Goal: Information Seeking & Learning: Learn about a topic

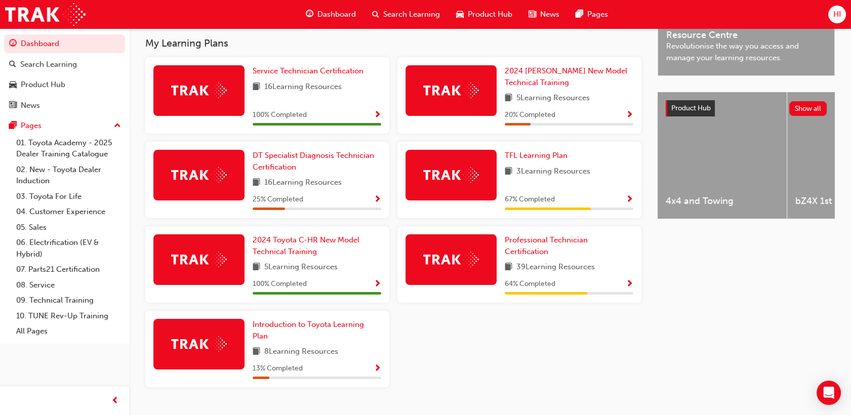
scroll to position [338, 0]
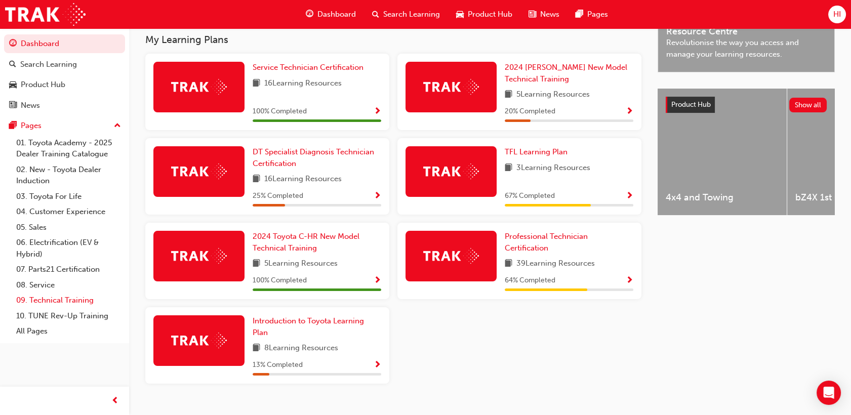
click at [50, 308] on link "09. Technical Training" at bounding box center [68, 301] width 113 height 16
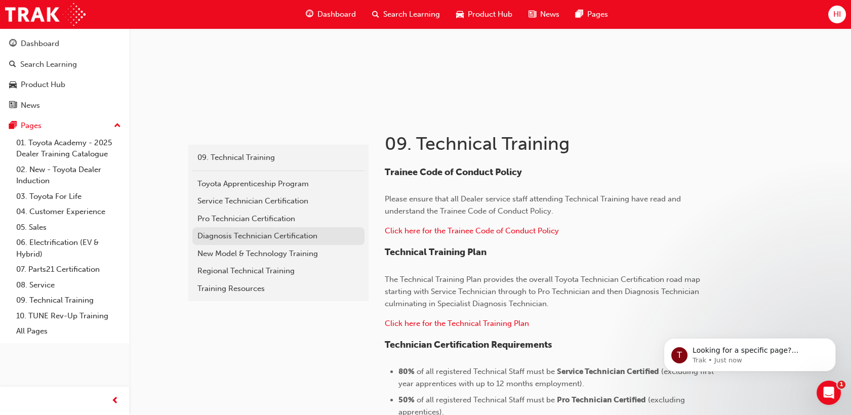
click at [249, 236] on div "Diagnosis Technician Certification" at bounding box center [279, 236] width 162 height 12
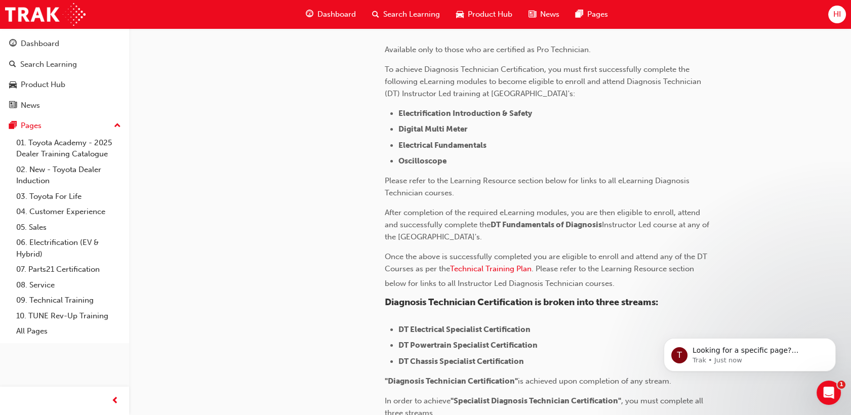
scroll to position [78, 0]
click at [499, 267] on span "Technical Training Plan" at bounding box center [491, 268] width 82 height 9
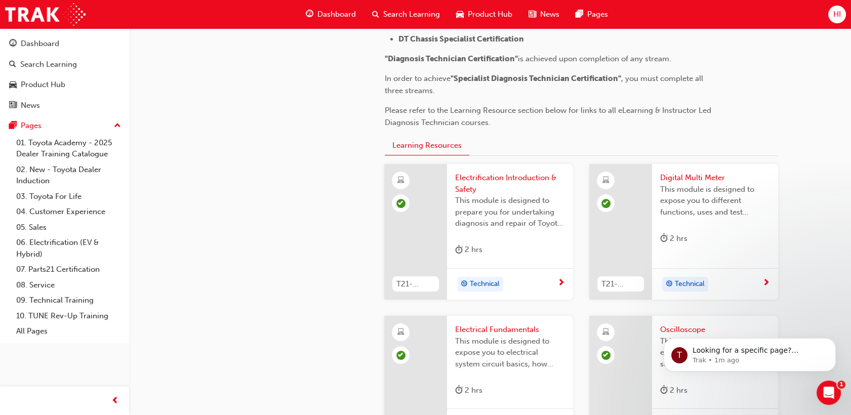
scroll to position [402, 0]
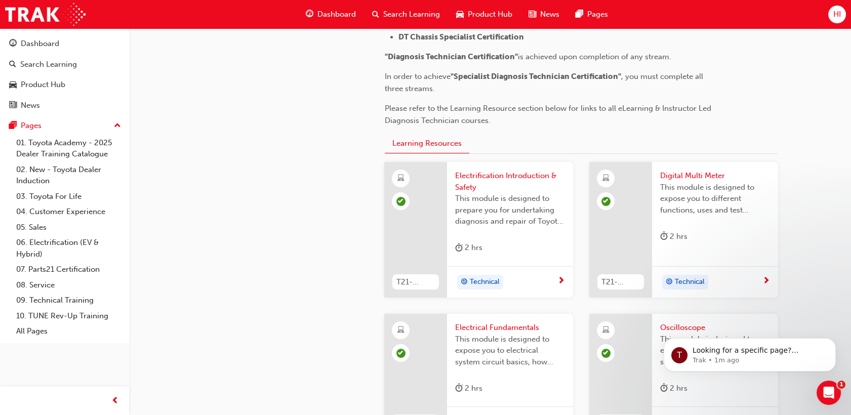
click at [474, 280] on span "Technical" at bounding box center [485, 283] width 30 height 12
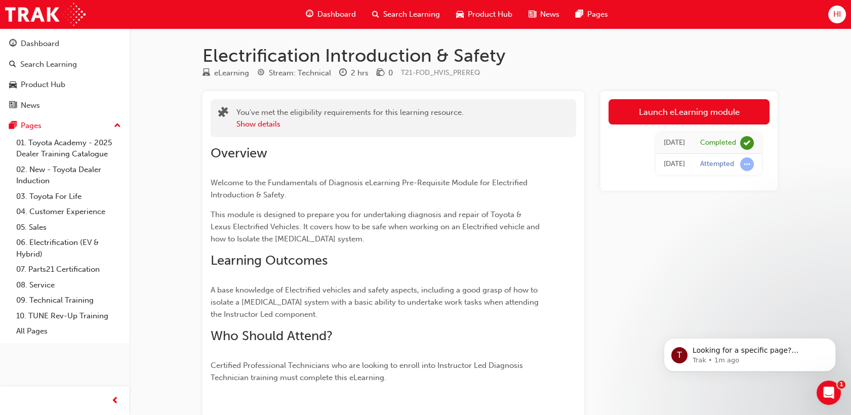
click at [400, 9] on span "Search Learning" at bounding box center [411, 15] width 57 height 12
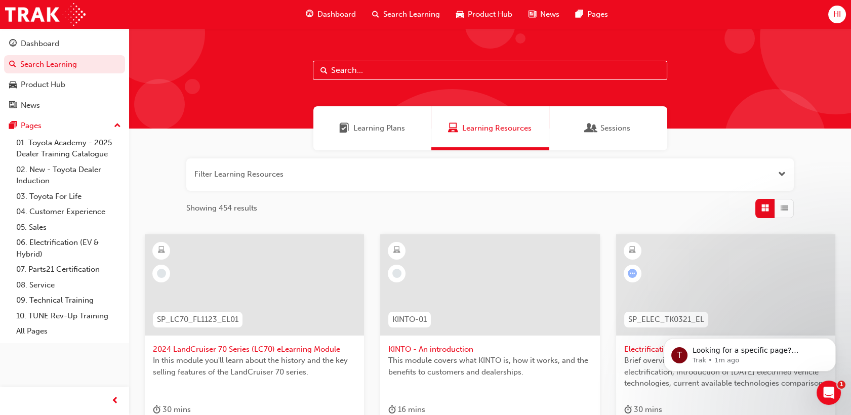
click at [369, 134] on span "Learning Plans" at bounding box center [380, 129] width 52 height 12
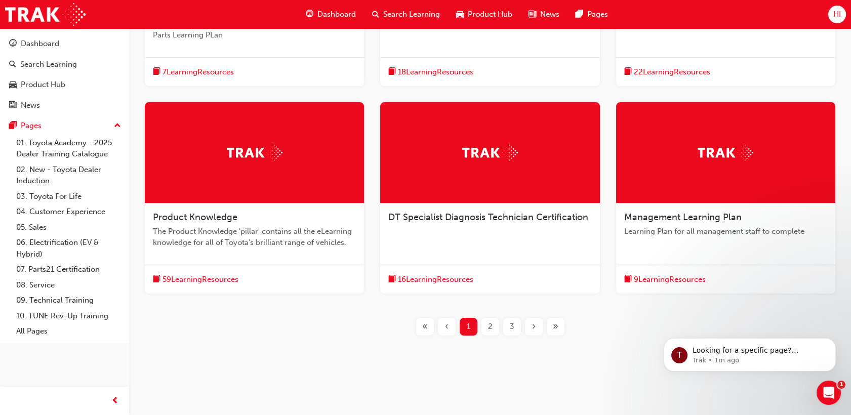
scroll to position [331, 0]
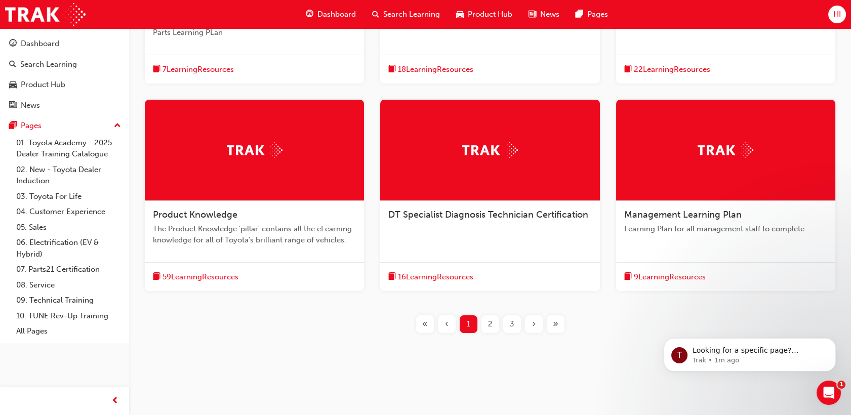
click at [459, 220] on div "DT Specialist Diagnosis Technician Certification" at bounding box center [489, 215] width 203 height 12
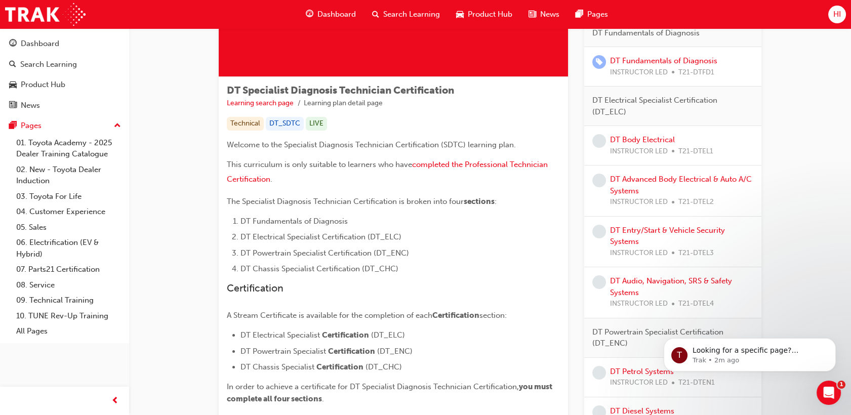
scroll to position [122, 0]
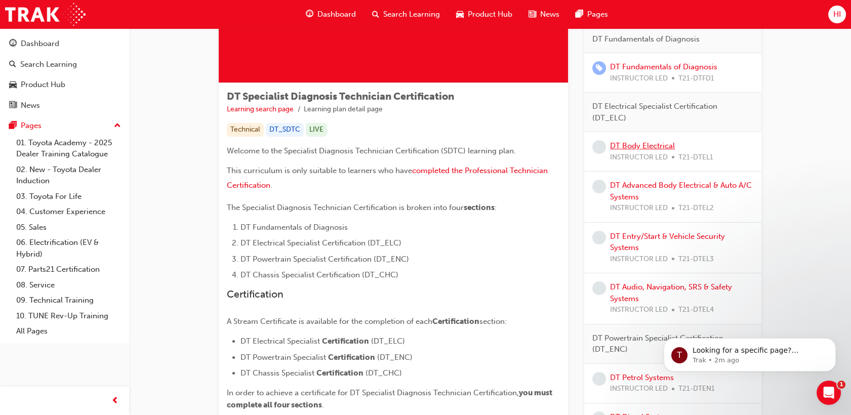
click at [641, 144] on link "DT Body Electrical" at bounding box center [642, 145] width 65 height 9
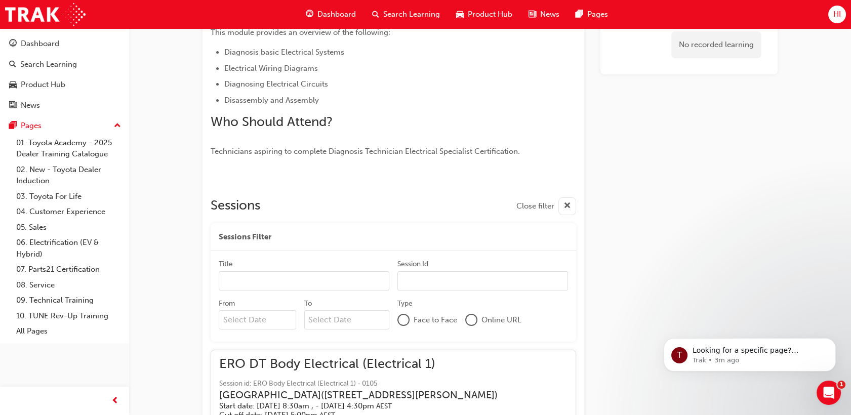
scroll to position [261, 0]
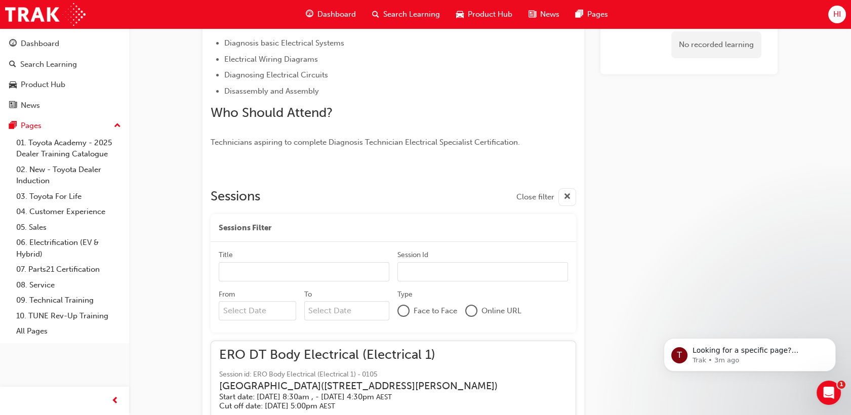
click at [280, 268] on input "Title" at bounding box center [304, 271] width 171 height 19
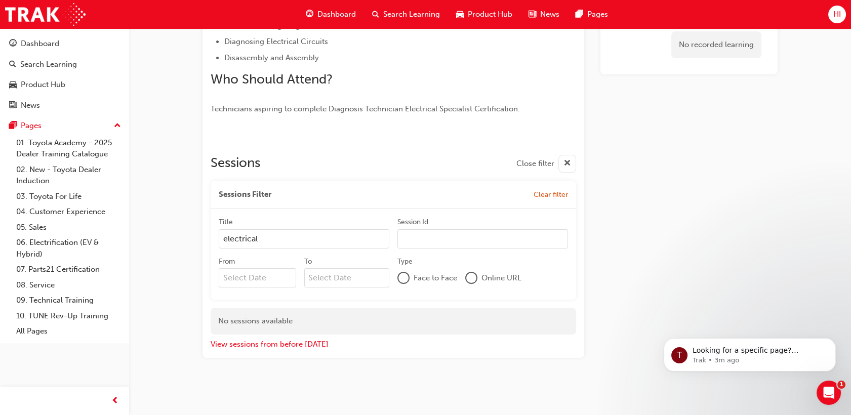
scroll to position [399, 0]
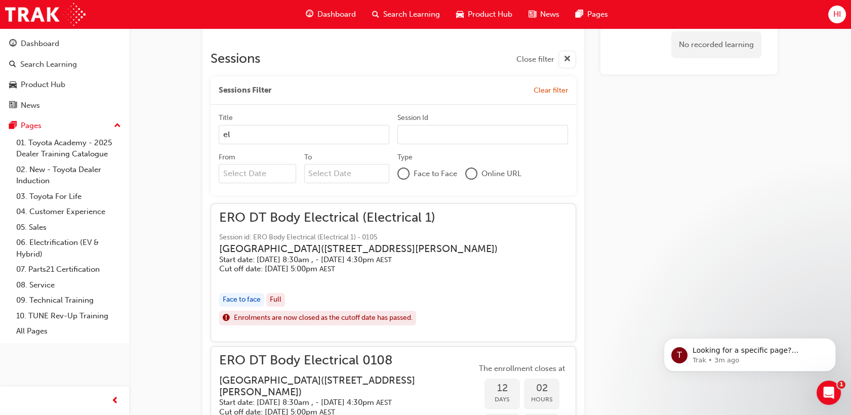
type input "e"
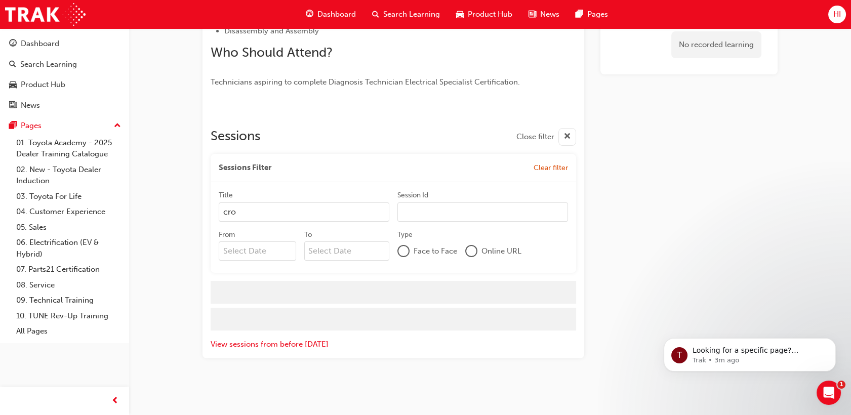
scroll to position [295, 0]
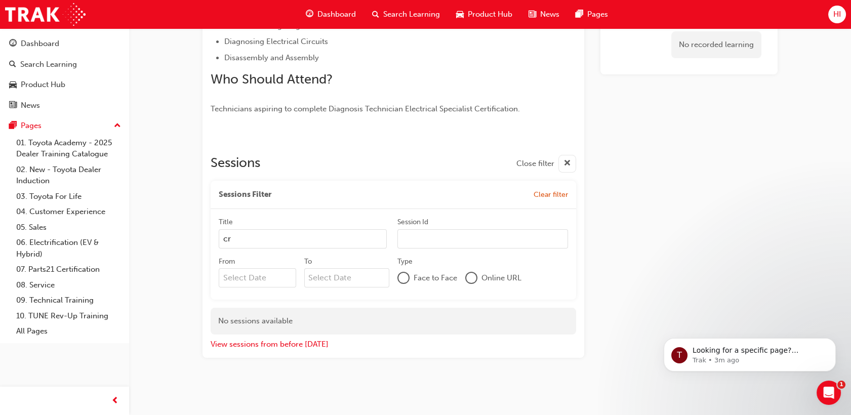
type input "c"
type input "a"
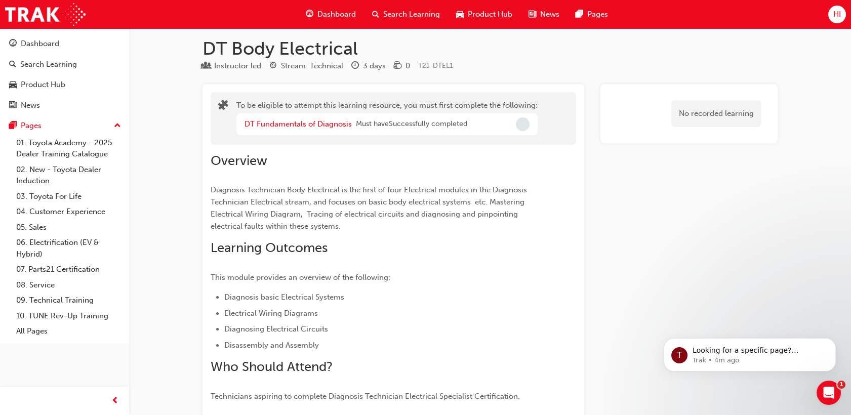
scroll to position [0, 0]
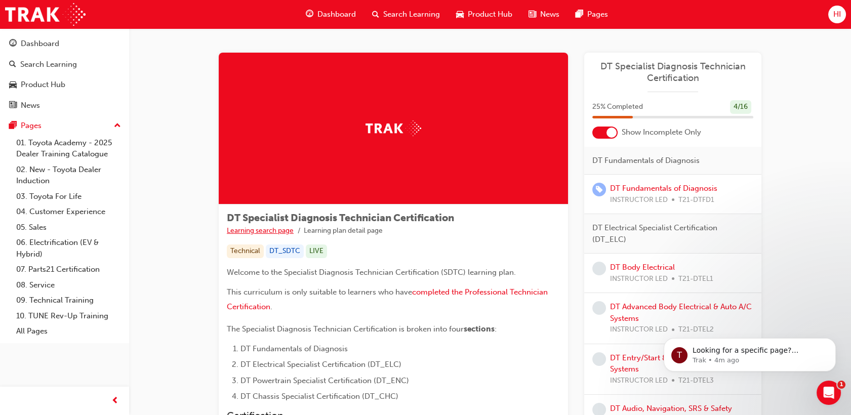
click at [275, 232] on link "Learning search page" at bounding box center [260, 230] width 67 height 9
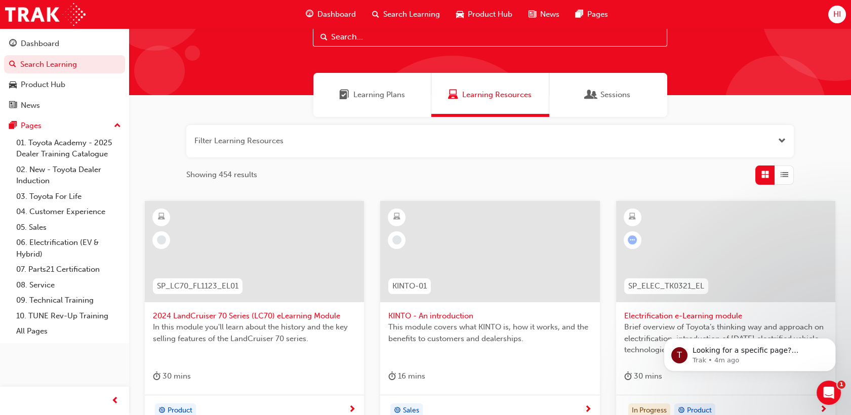
scroll to position [32, 0]
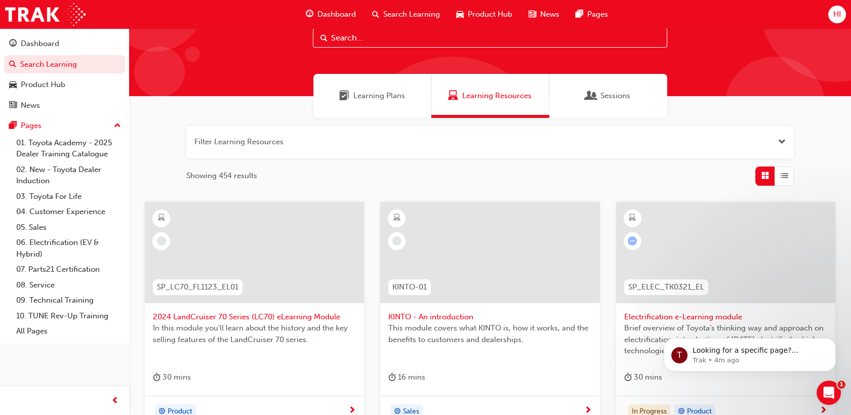
click at [498, 144] on button "button" at bounding box center [490, 142] width 608 height 32
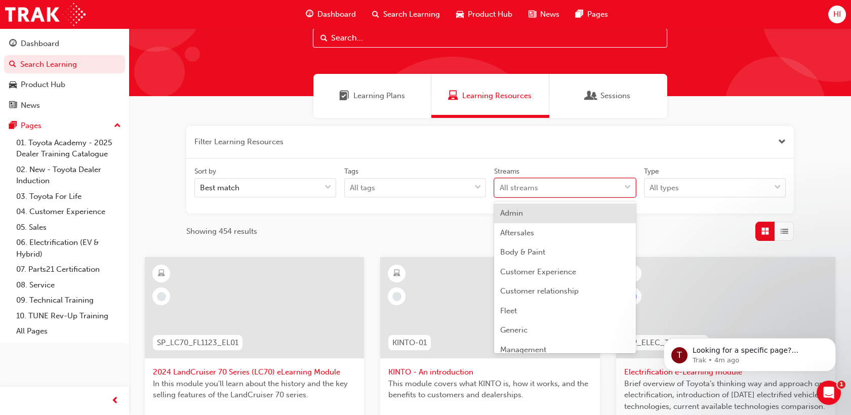
click at [551, 186] on div "All streams" at bounding box center [558, 188] width 126 height 18
click at [501, 186] on input "Streams option Admin focused, 1 of 23. 23 results available. Use Up and Down to…" at bounding box center [500, 187] width 1 height 9
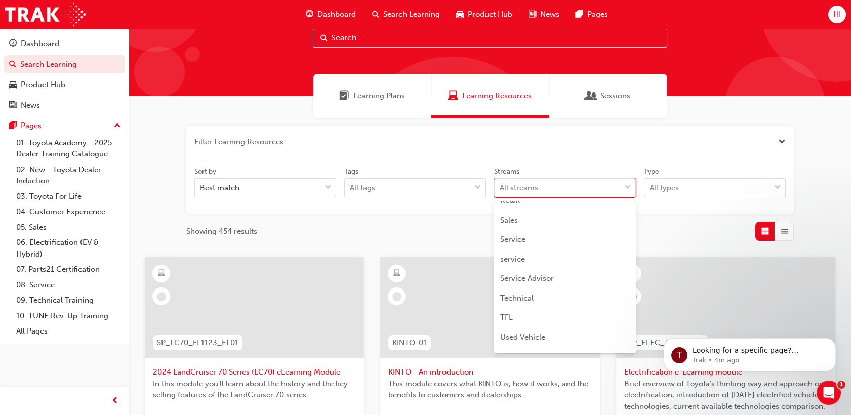
scroll to position [286, 0]
click at [519, 296] on span "Technical" at bounding box center [516, 297] width 33 height 9
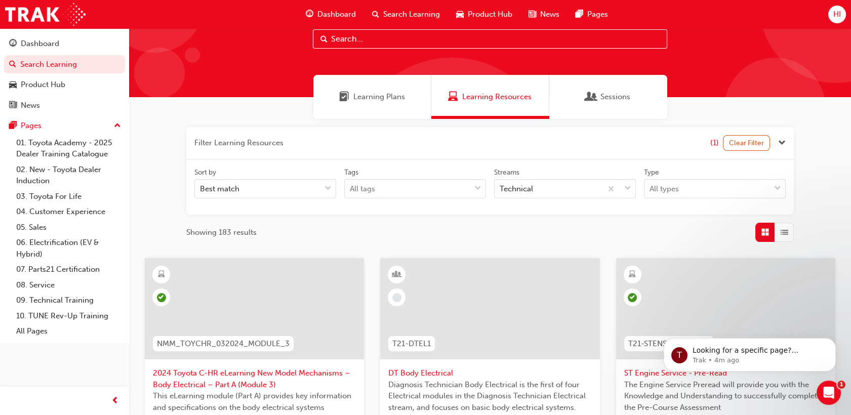
scroll to position [29, 0]
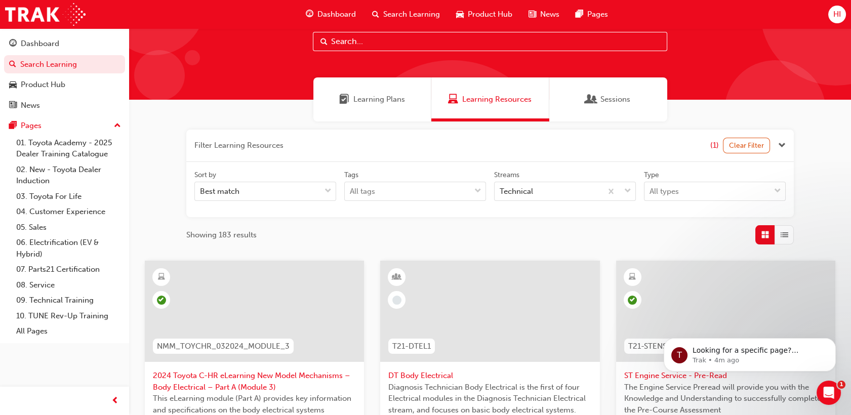
click at [791, 229] on div "button" at bounding box center [784, 234] width 19 height 19
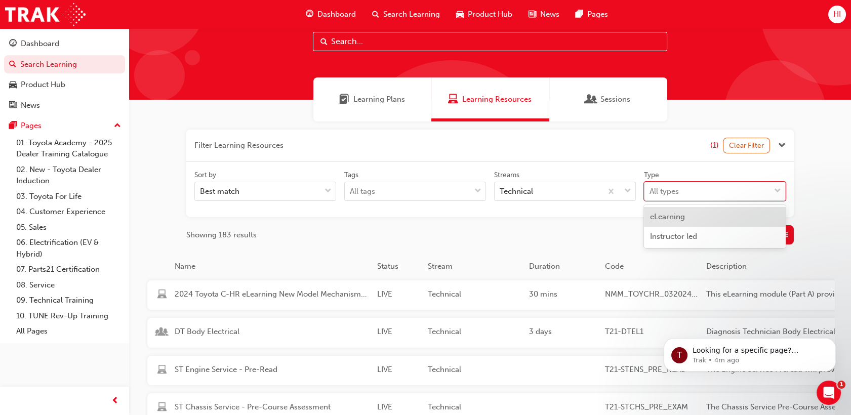
click at [759, 194] on div "All types" at bounding box center [708, 192] width 126 height 18
click at [651, 194] on input "Type option eLearning focused, 1 of 2. 2 results available. Use Up and Down to …" at bounding box center [650, 191] width 1 height 9
click at [702, 217] on div "eLearning" at bounding box center [715, 217] width 142 height 20
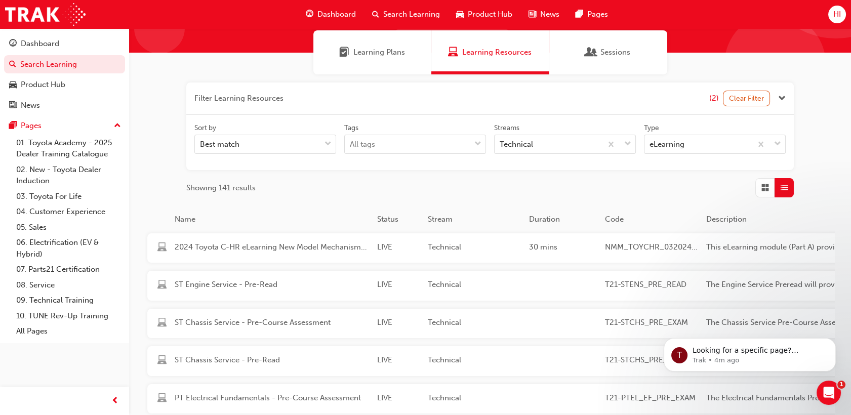
scroll to position [75, 0]
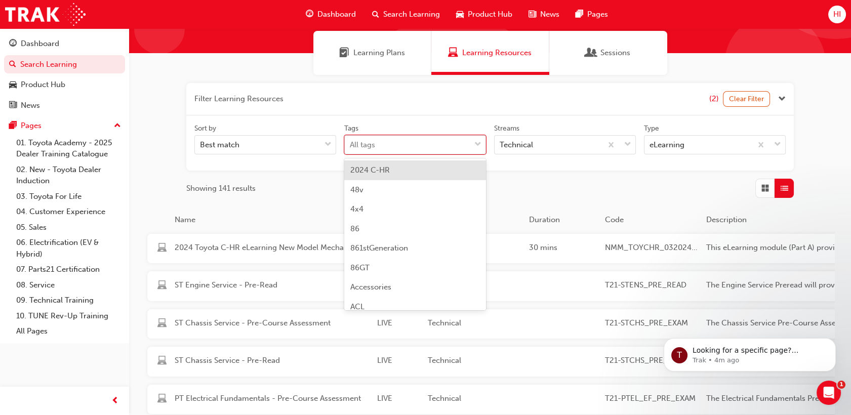
click at [483, 145] on div "tagOptions" at bounding box center [478, 145] width 15 height 18
click at [351, 145] on input "Tags option 2024 C-HR focused, 1 of 189. 189 results available. Use Up and Down…" at bounding box center [350, 144] width 1 height 9
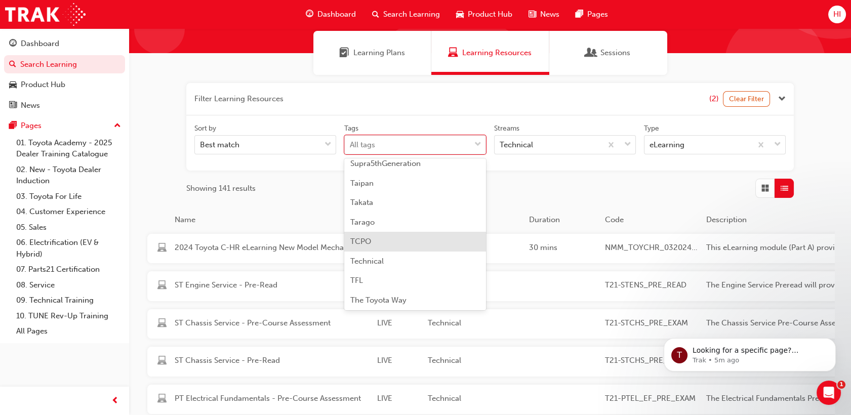
scroll to position [2893, 0]
click at [423, 264] on div "Technical" at bounding box center [415, 261] width 142 height 20
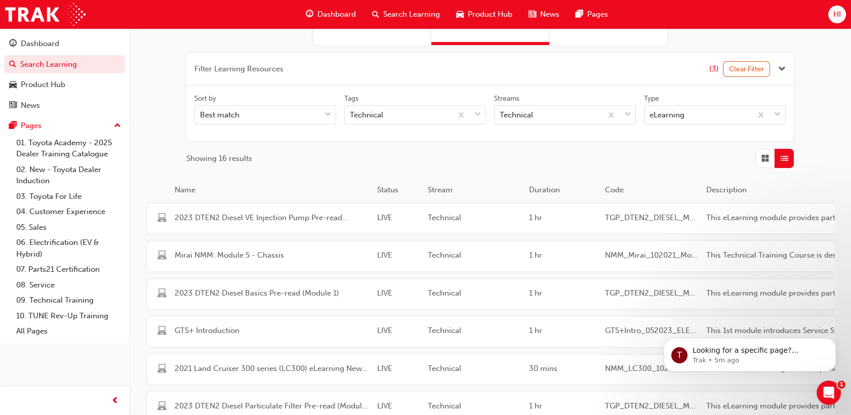
scroll to position [99, 0]
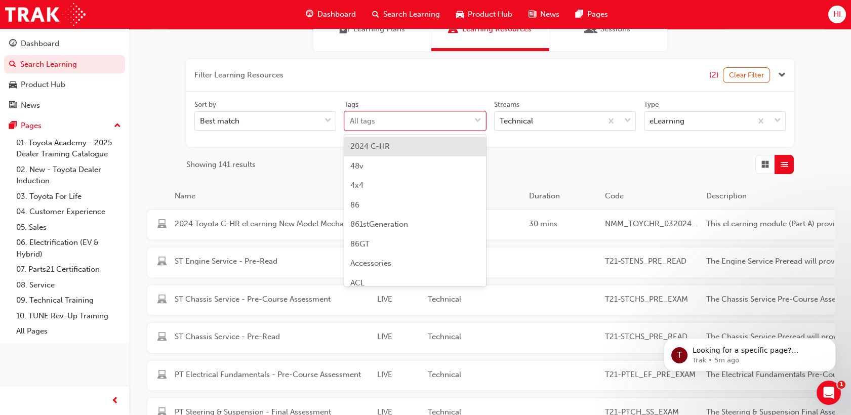
click at [435, 122] on div "All tags" at bounding box center [408, 121] width 126 height 18
click at [351, 122] on input "Tags option 2024 C-HR focused, 1 of 189. 189 results available. Use Up and Down…" at bounding box center [350, 120] width 1 height 9
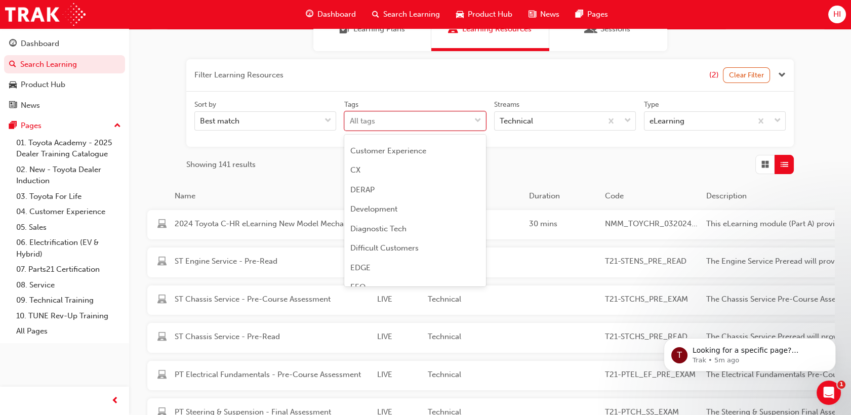
scroll to position [870, 0]
click at [407, 231] on div "Diagnostic Tech" at bounding box center [415, 232] width 142 height 20
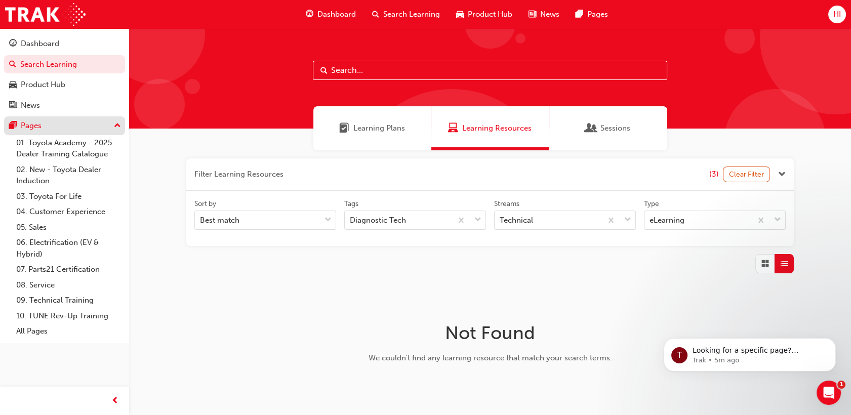
click at [33, 130] on div "Pages" at bounding box center [31, 126] width 21 height 12
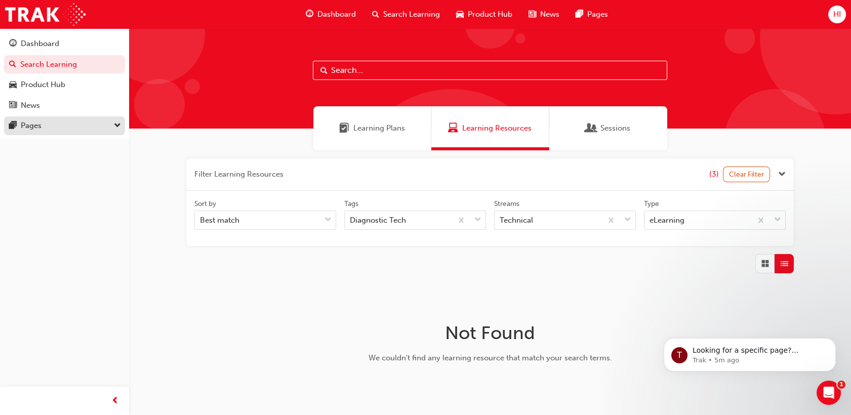
click at [33, 130] on div "Pages" at bounding box center [31, 126] width 21 height 12
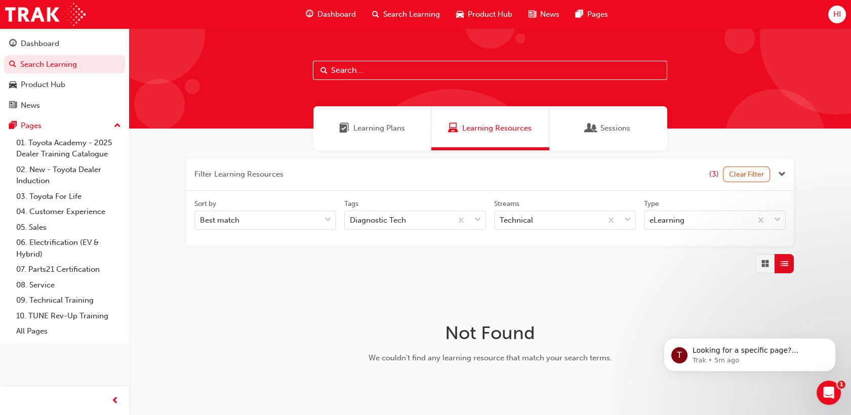
click at [341, 15] on span "Dashboard" at bounding box center [337, 15] width 38 height 12
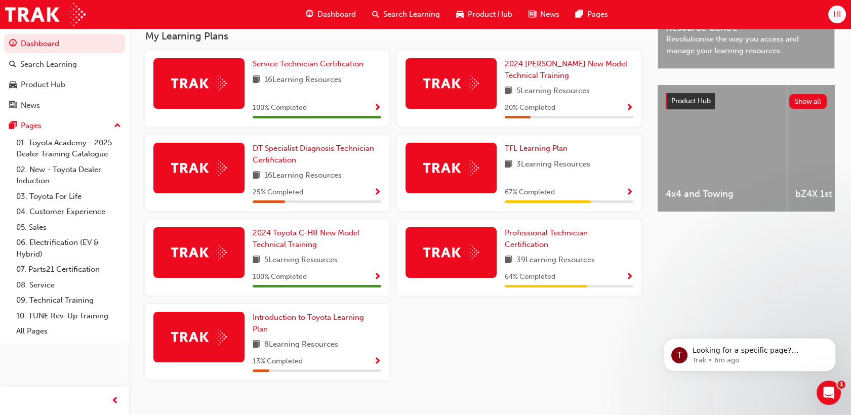
scroll to position [342, 0]
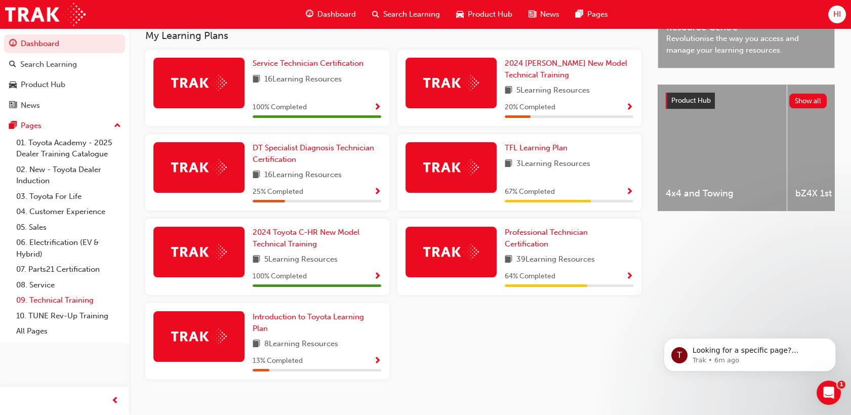
click at [57, 303] on link "09. Technical Training" at bounding box center [68, 301] width 113 height 16
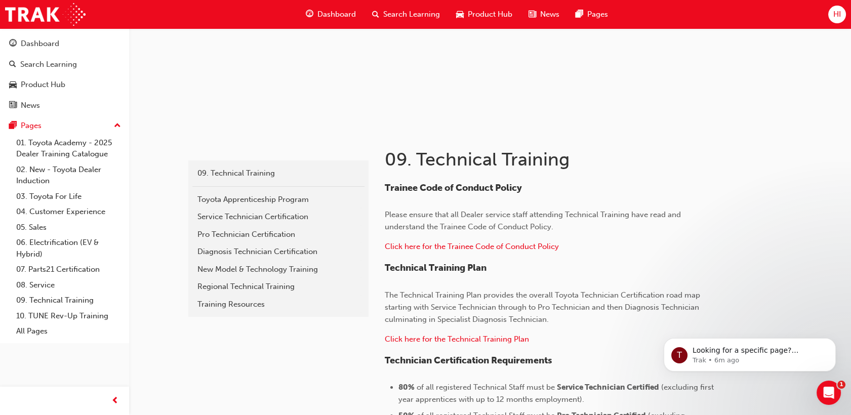
scroll to position [104, 0]
click at [253, 247] on div "Diagnosis Technician Certification" at bounding box center [279, 251] width 162 height 12
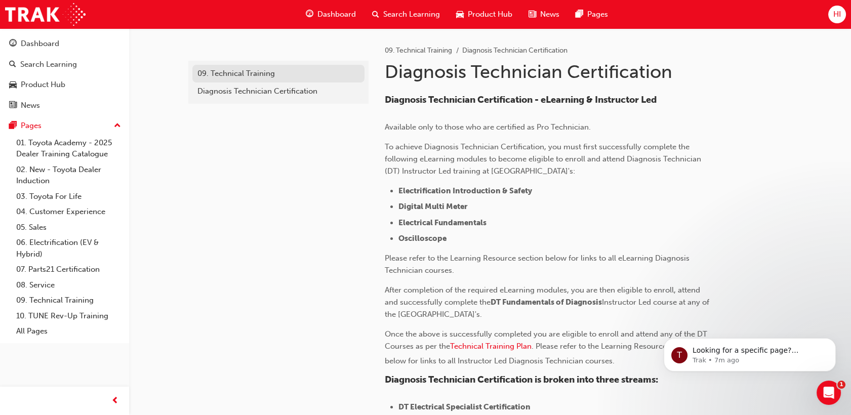
click at [221, 79] on div "09. Technical Training" at bounding box center [279, 74] width 162 height 12
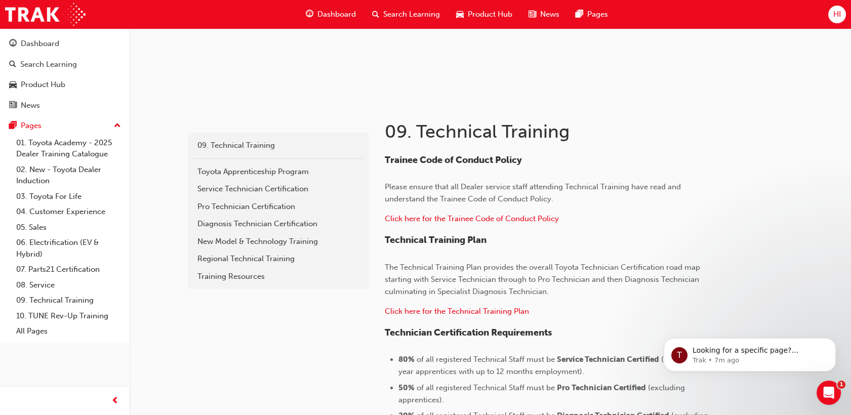
scroll to position [141, 0]
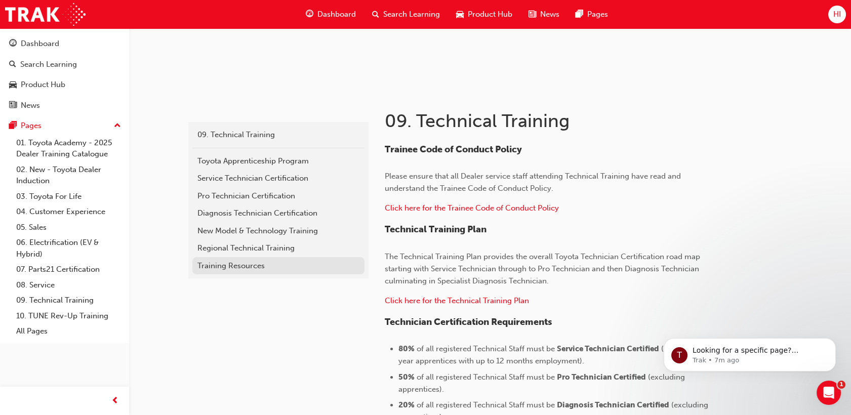
click at [235, 269] on div "Training Resources" at bounding box center [279, 266] width 162 height 12
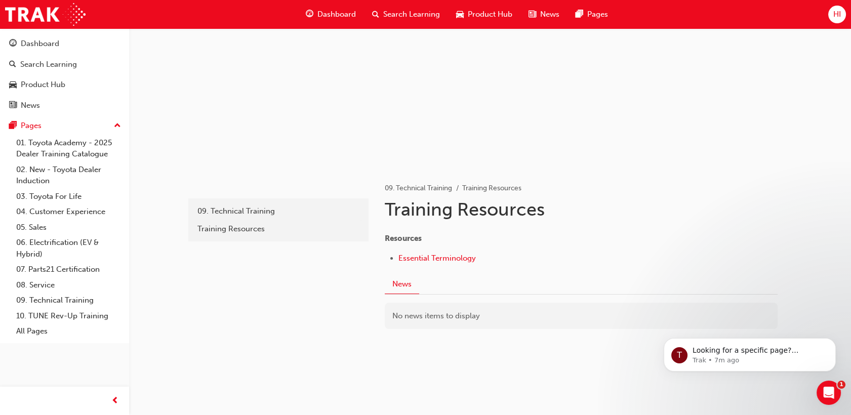
scroll to position [69, 0]
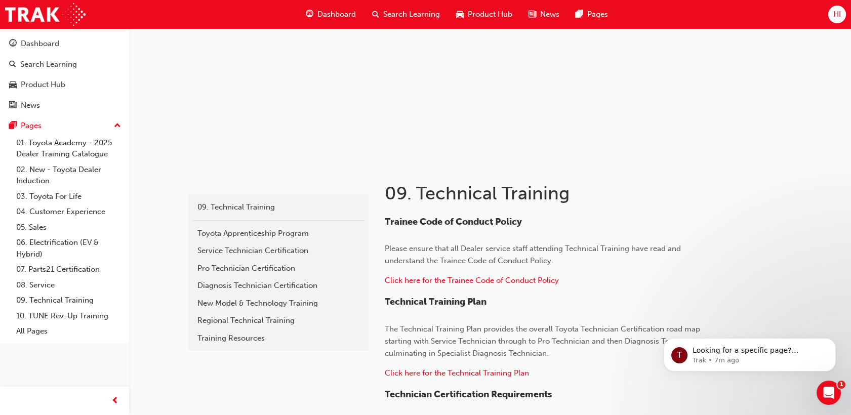
scroll to position [141, 0]
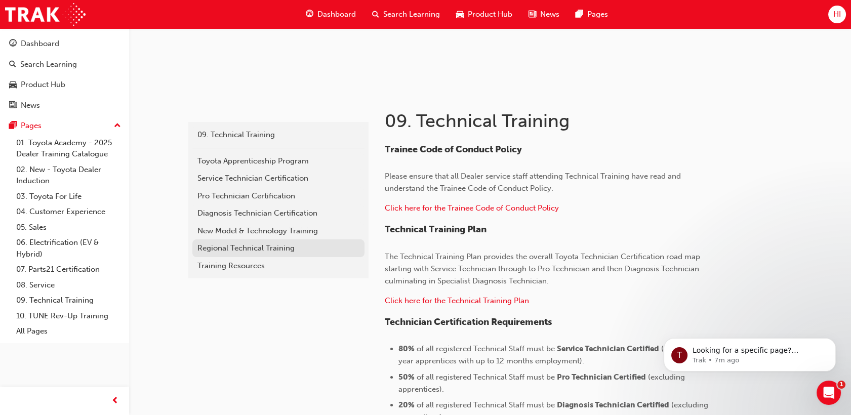
click at [256, 249] on div "Regional Technical Training" at bounding box center [279, 249] width 162 height 12
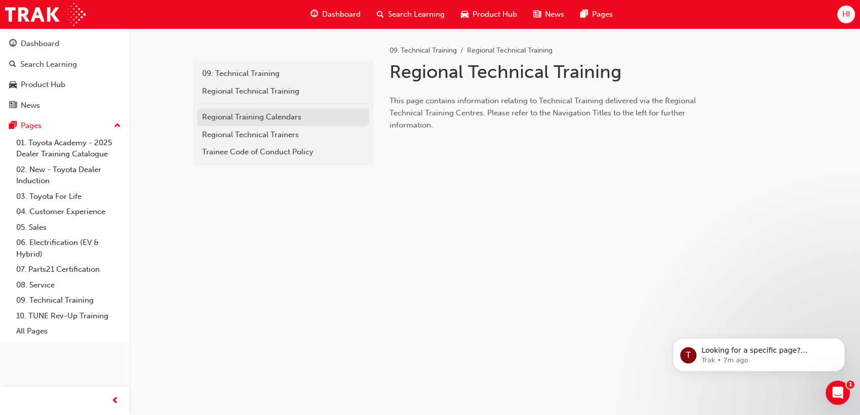
click at [281, 120] on div "Regional Training Calendars" at bounding box center [283, 117] width 162 height 12
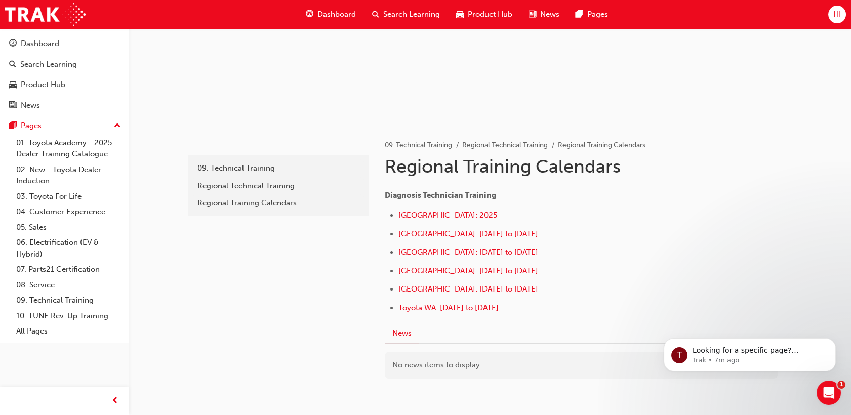
scroll to position [108, 0]
click at [451, 294] on li "Central Region: May to December 2025" at bounding box center [557, 290] width 316 height 15
